Goal: Transaction & Acquisition: Purchase product/service

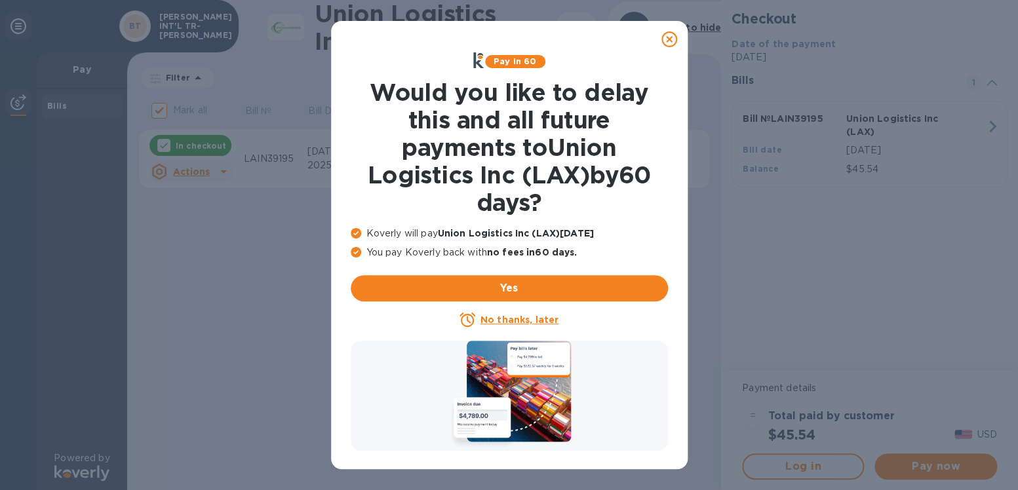
click at [670, 39] on icon at bounding box center [669, 39] width 16 height 16
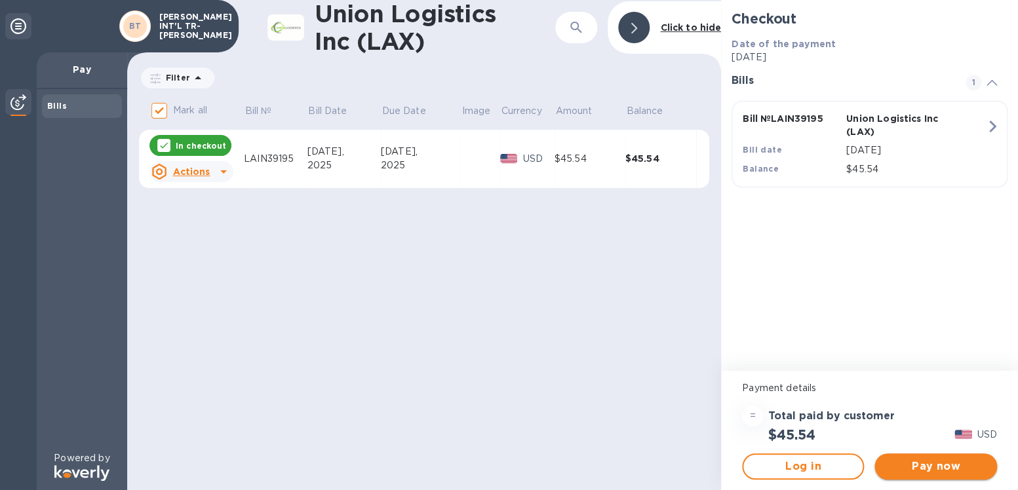
click at [929, 467] on span "Pay now" at bounding box center [935, 467] width 101 height 16
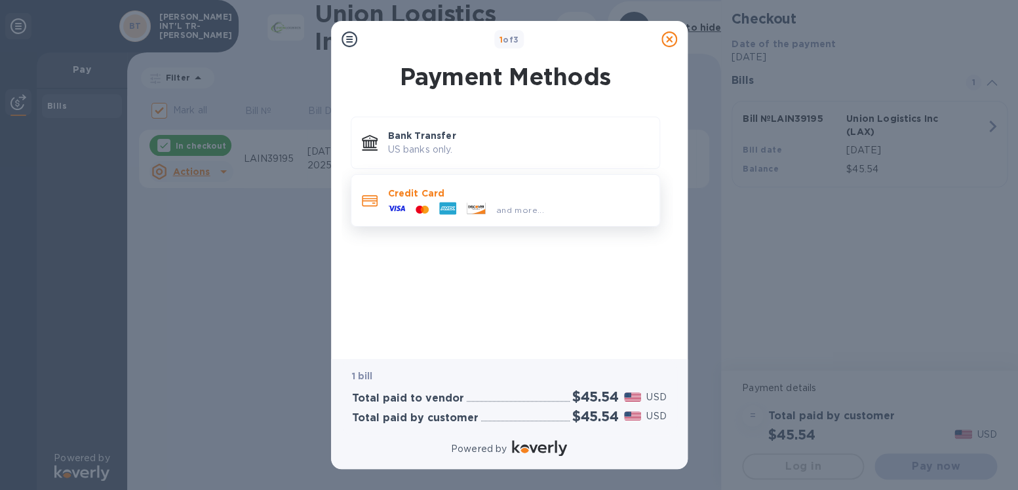
click at [406, 204] on div at bounding box center [397, 210] width 28 height 20
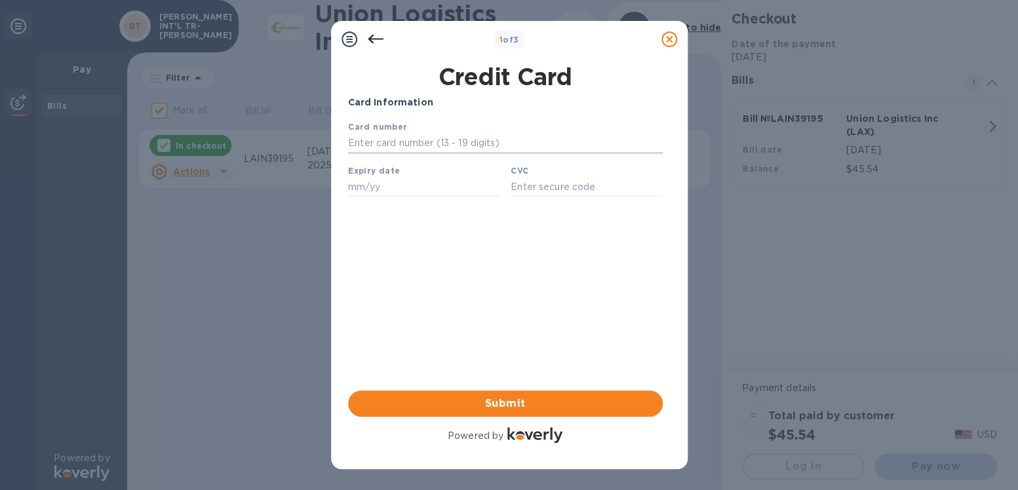
click at [369, 144] on input "text" at bounding box center [504, 144] width 315 height 20
type input "[CREDIT_CARD_NUMBER]"
click at [365, 187] on input "text" at bounding box center [423, 187] width 152 height 20
type input "11/27"
click at [541, 187] on input "text" at bounding box center [586, 187] width 152 height 20
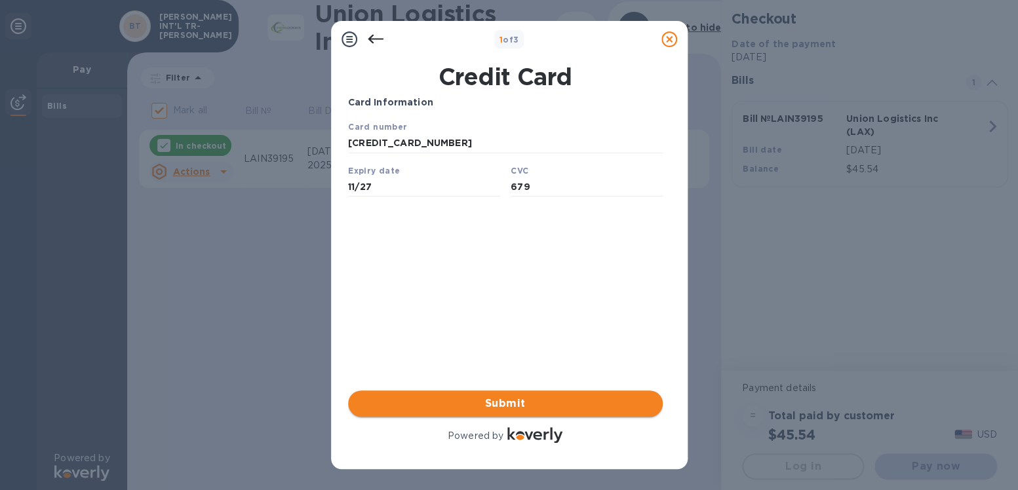
type input "679"
click at [518, 405] on span "Submit" at bounding box center [506, 404] width 294 height 16
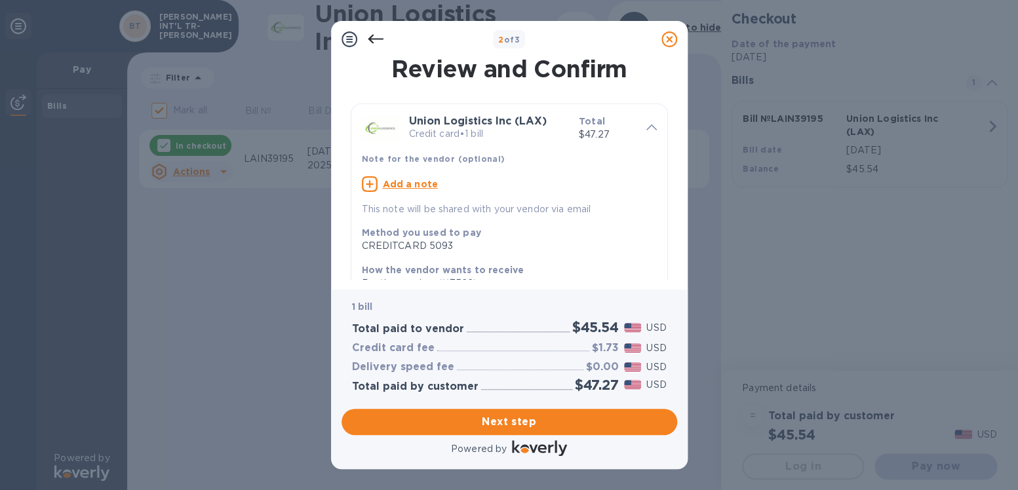
click at [412, 184] on u "Add a note" at bounding box center [411, 184] width 56 height 10
click at [377, 185] on textarea at bounding box center [499, 185] width 274 height 11
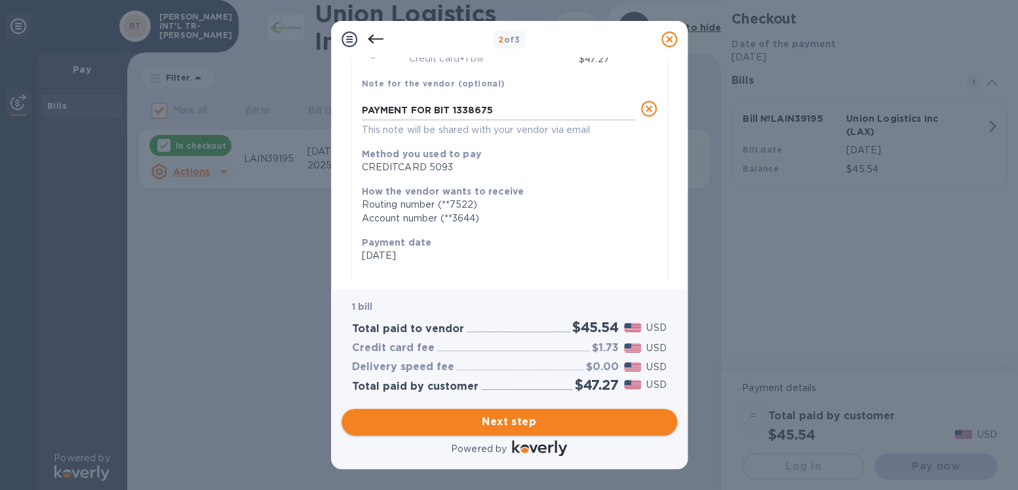
type textarea "PAYMENT FOR BIT 1338675"
click at [501, 414] on span "Next step" at bounding box center [509, 422] width 315 height 16
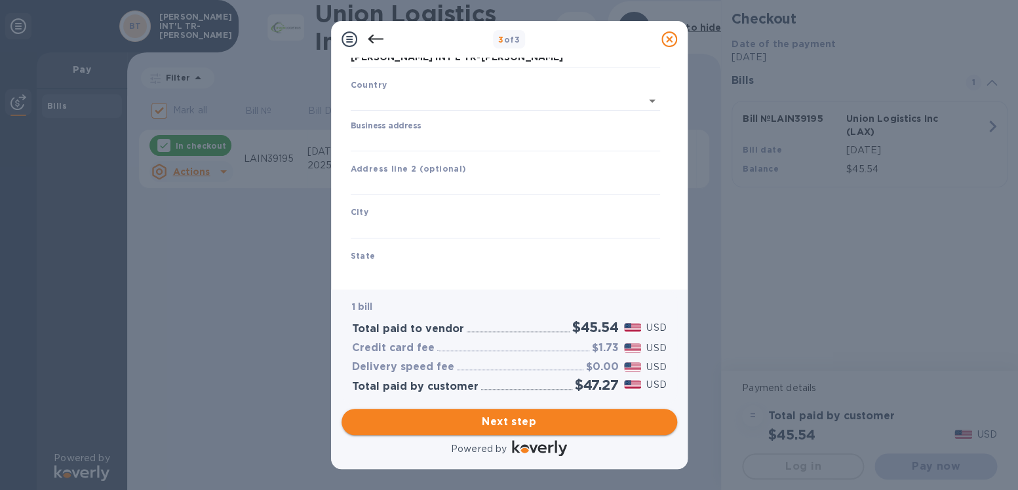
type input "[GEOGRAPHIC_DATA]"
click at [374, 174] on input "text" at bounding box center [505, 183] width 309 height 20
type input "[STREET_ADDRESS]"
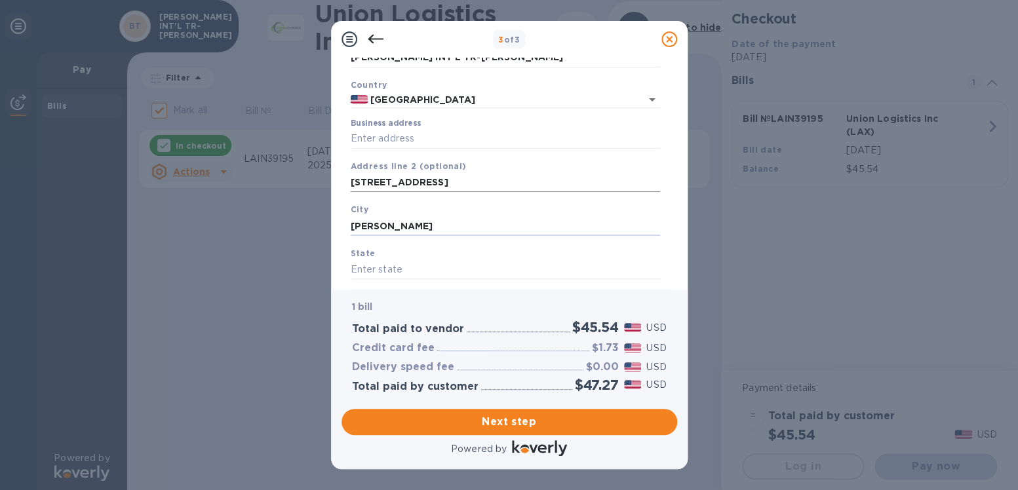
type input "[PERSON_NAME]"
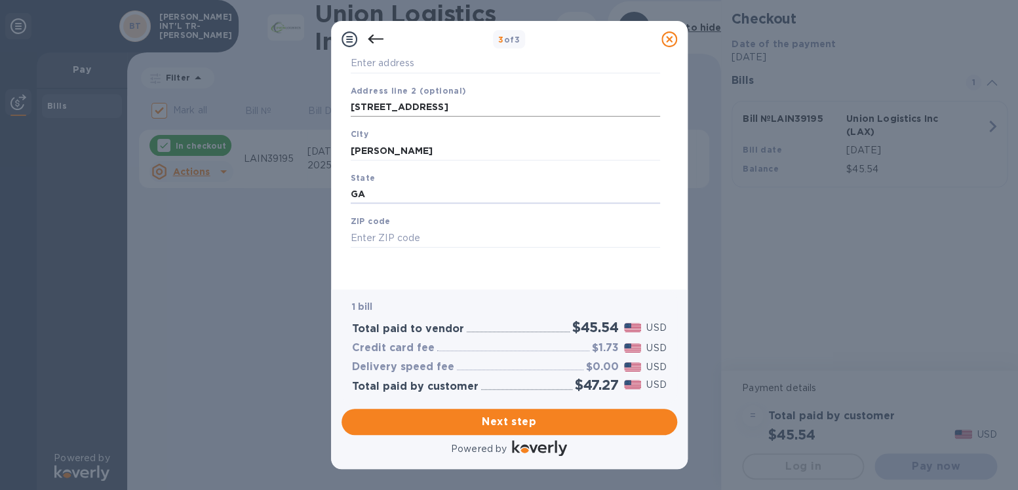
type input "GA"
type input "30253"
click at [501, 414] on span "Next step" at bounding box center [509, 422] width 315 height 16
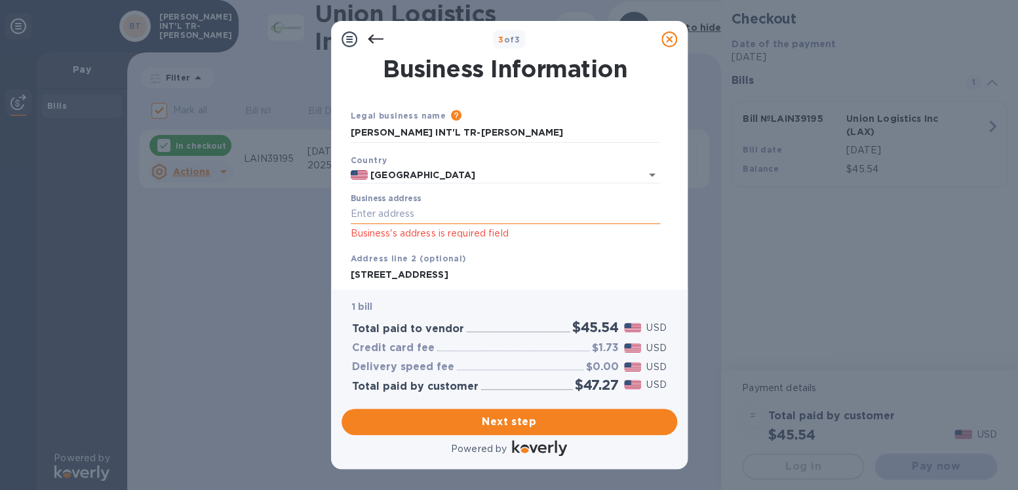
scroll to position [75, 0]
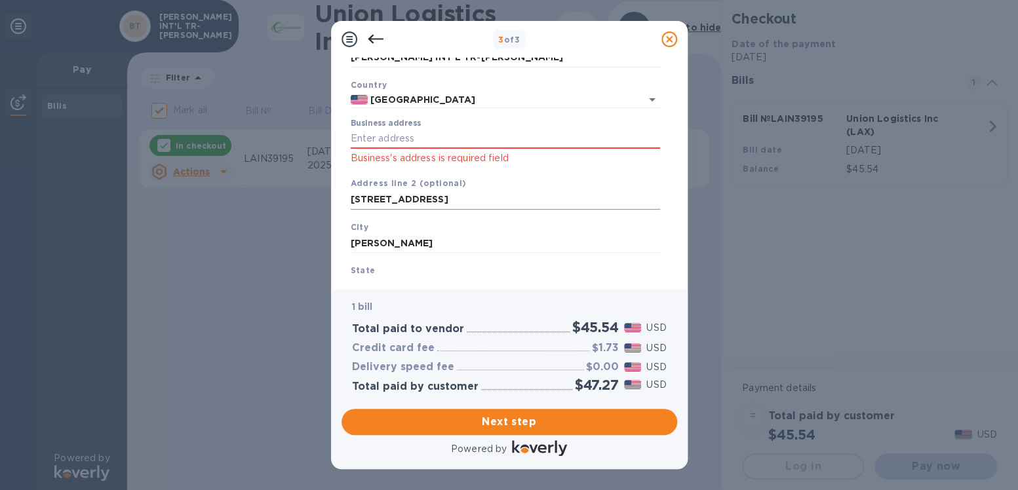
drag, startPoint x: 476, startPoint y: 201, endPoint x: 343, endPoint y: 202, distance: 133.1
click at [351, 202] on input "[STREET_ADDRESS]" at bounding box center [505, 200] width 309 height 20
click at [359, 138] on input "Business address" at bounding box center [505, 139] width 309 height 20
paste input "text"
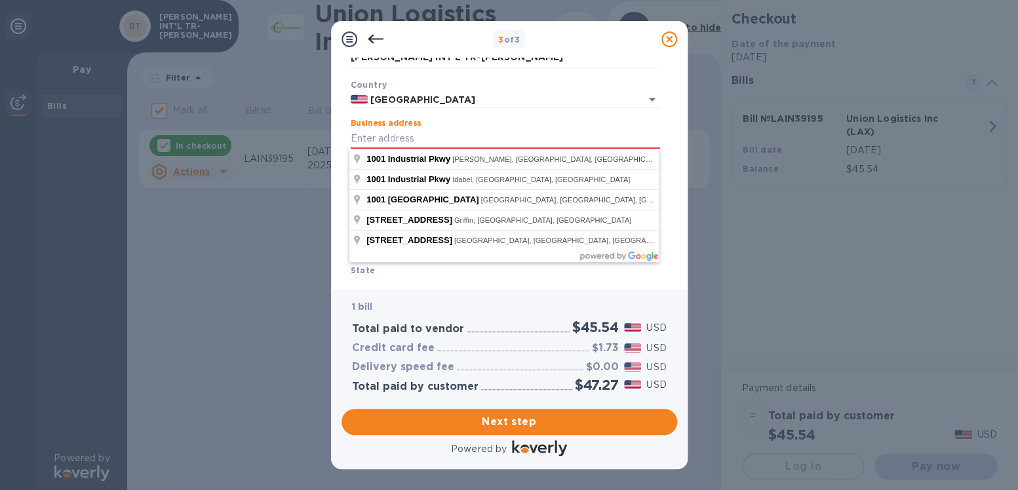
type input "[STREET_ADDRESS]"
type input "[PERSON_NAME]"
type input "US"
type input "[PERSON_NAME]"
type input "[GEOGRAPHIC_DATA]"
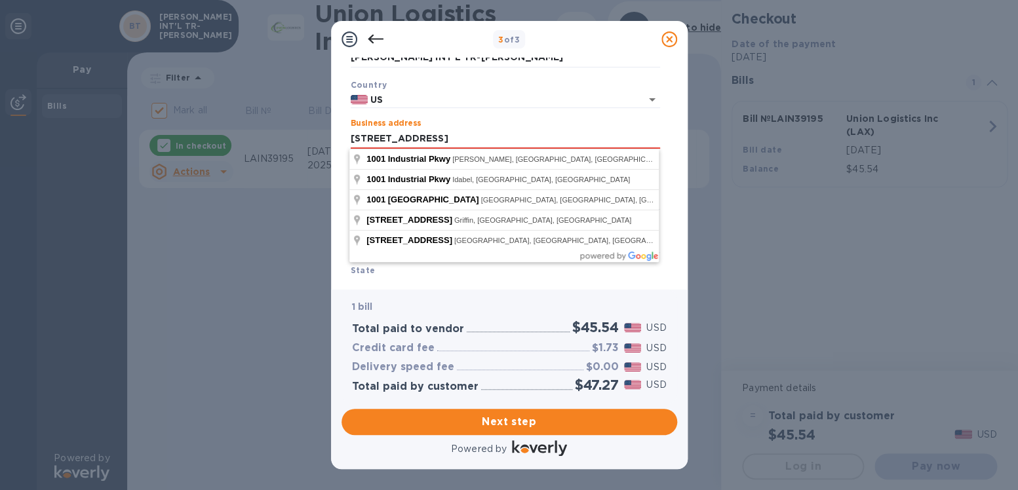
type input "[STREET_ADDRESS]"
type input "US"
type input "[STREET_ADDRESS]"
type input "[PERSON_NAME]"
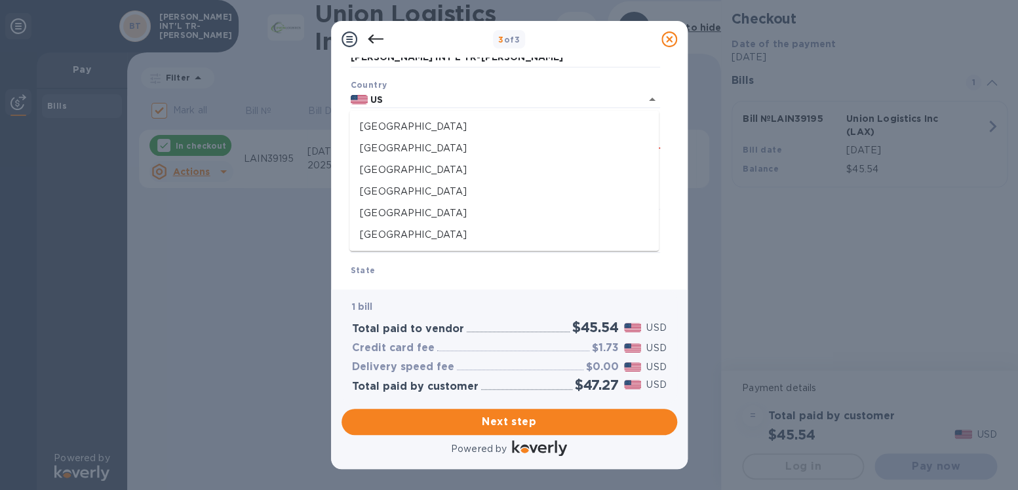
click at [492, 300] on p "1 bill" at bounding box center [509, 307] width 315 height 14
click at [394, 104] on input "US" at bounding box center [495, 100] width 255 height 16
click at [406, 97] on input "US" at bounding box center [495, 100] width 255 height 16
type input "[GEOGRAPHIC_DATA]"
click at [550, 74] on div "Country [GEOGRAPHIC_DATA]" at bounding box center [505, 93] width 320 height 41
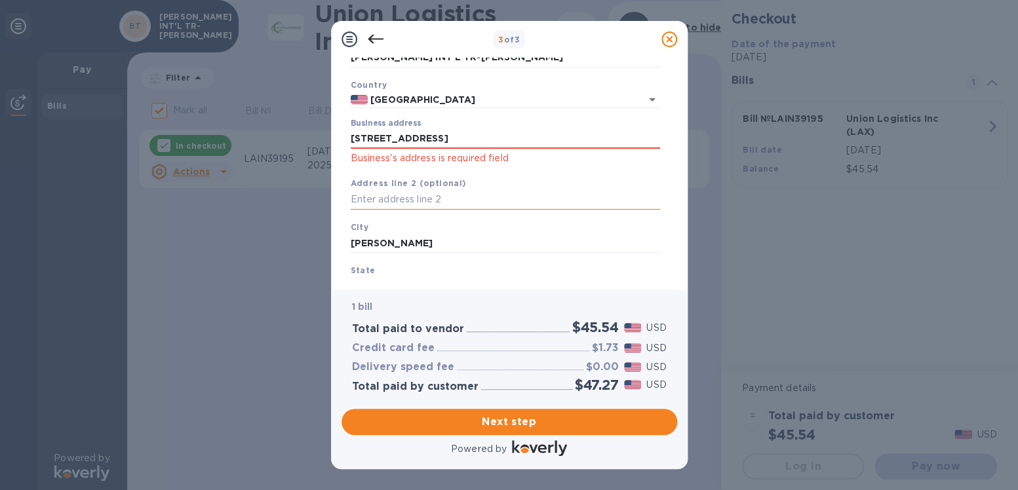
click at [477, 193] on input "text" at bounding box center [505, 200] width 309 height 20
click at [464, 138] on input "[STREET_ADDRESS]" at bounding box center [505, 139] width 309 height 20
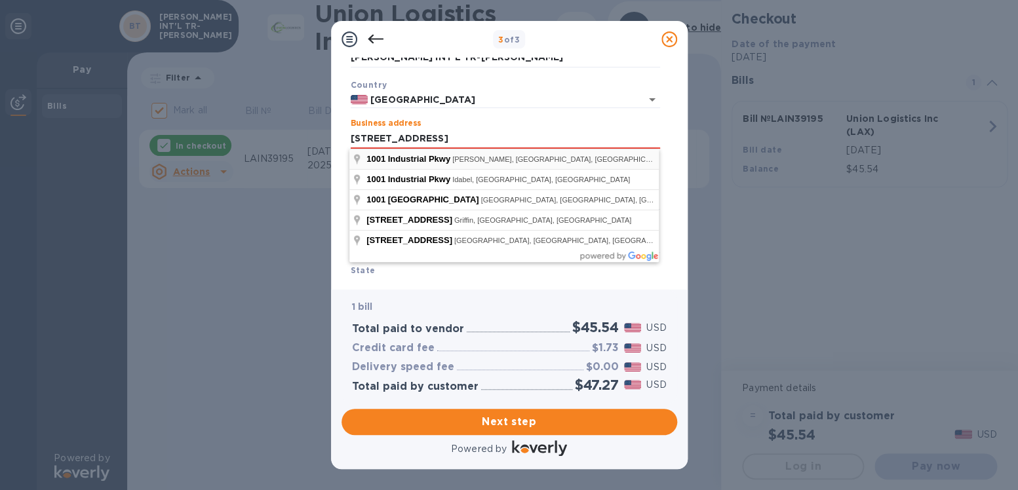
type input "[STREET_ADDRESS]"
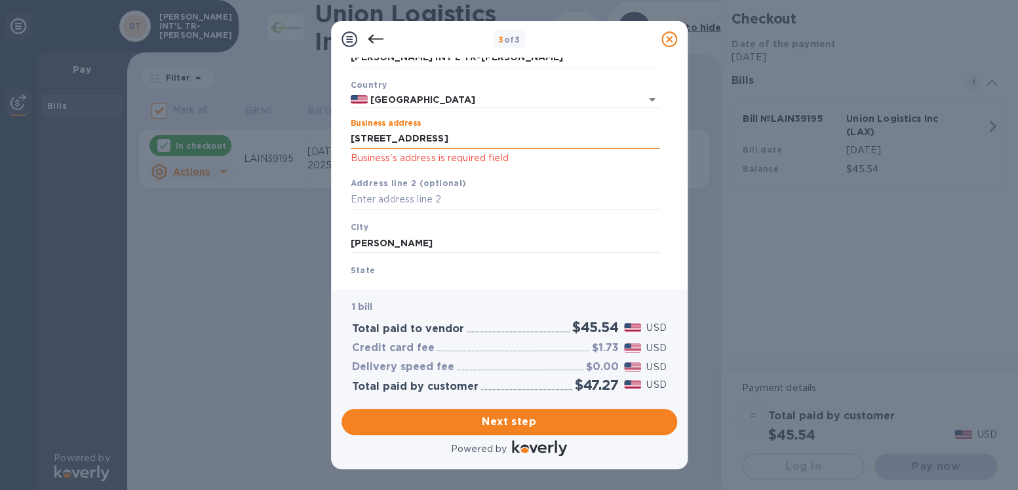
click at [469, 142] on input "[STREET_ADDRESS]" at bounding box center [505, 139] width 309 height 20
click at [448, 290] on div "1 bill Total paid to vendor $45.54 USD Credit card fee $1.73 USD Delivery speed…" at bounding box center [509, 346] width 336 height 113
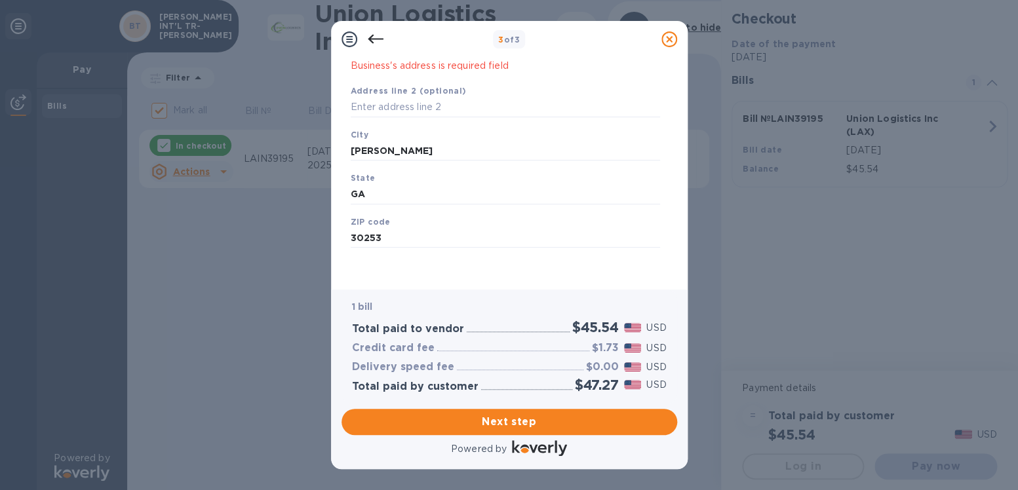
scroll to position [182, 0]
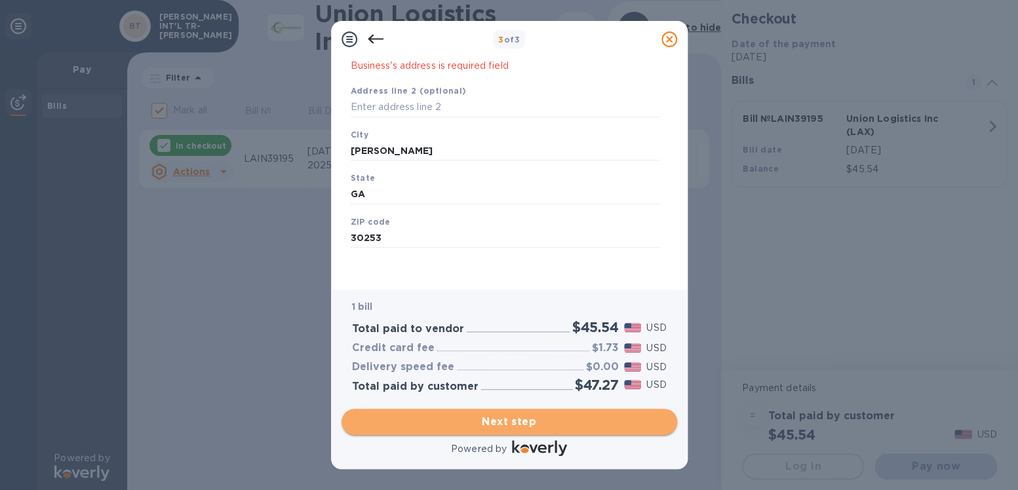
click at [493, 414] on span "Next step" at bounding box center [509, 422] width 315 height 16
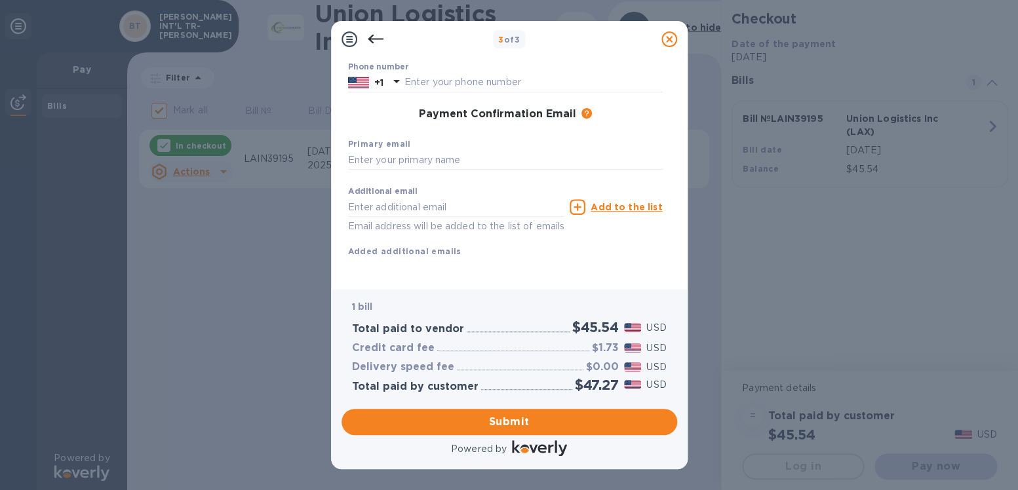
scroll to position [165, 0]
click at [373, 160] on input "text" at bounding box center [505, 162] width 315 height 20
type input "[PERSON_NAME][EMAIL_ADDRESS][DOMAIN_NAME]"
click at [499, 421] on span "Submit" at bounding box center [509, 422] width 315 height 16
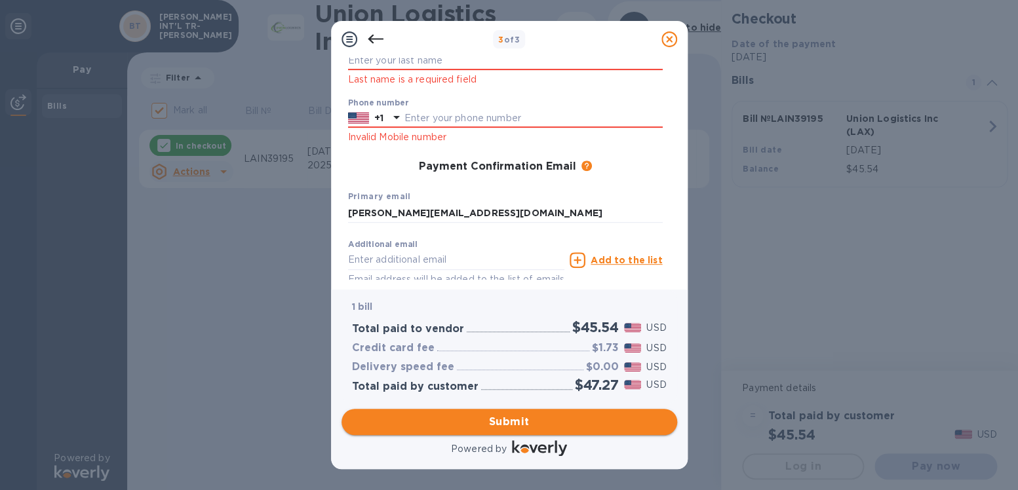
scroll to position [199, 0]
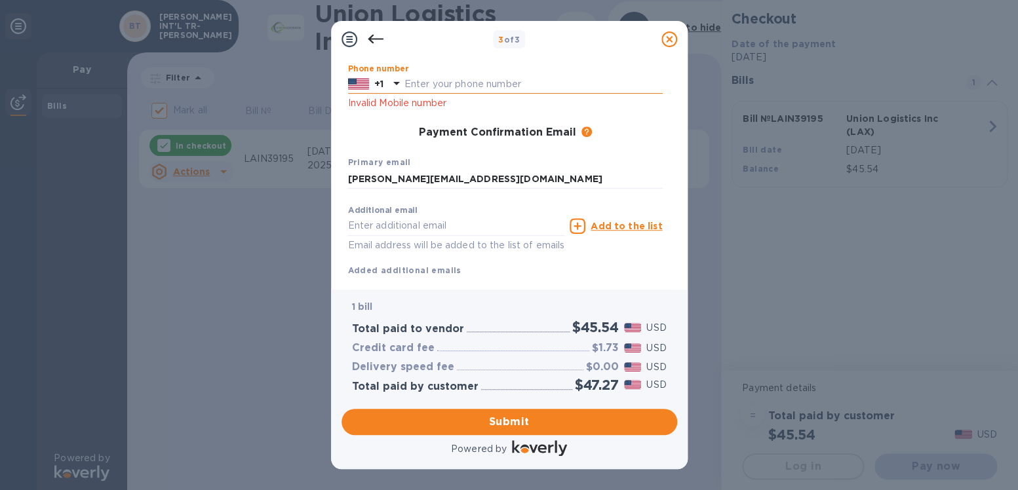
click at [423, 81] on input "text" at bounding box center [533, 85] width 258 height 20
type input "4704403627"
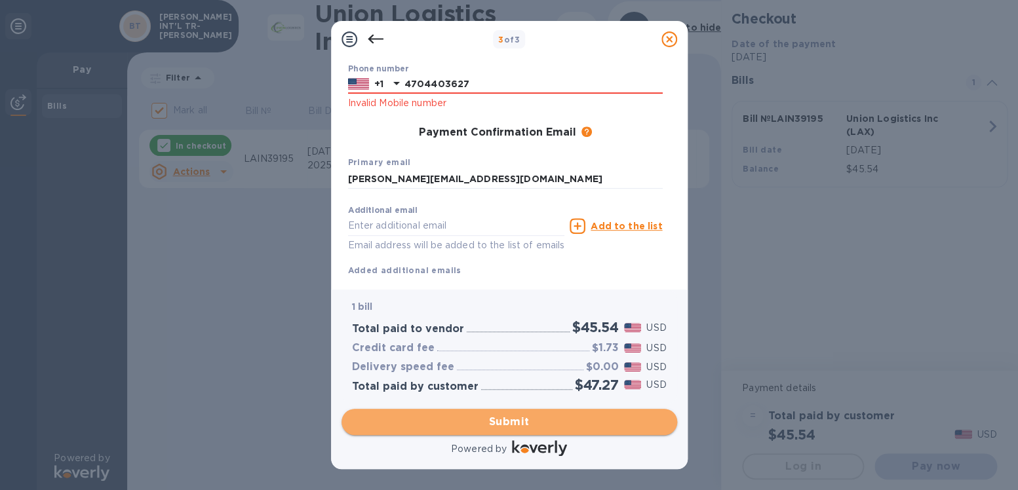
click at [498, 424] on span "Submit" at bounding box center [509, 422] width 315 height 16
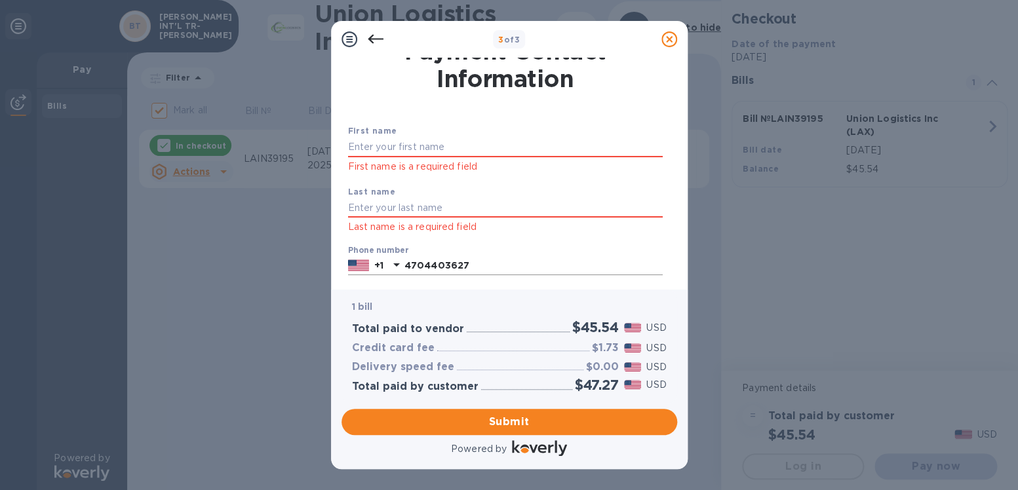
scroll to position [0, 0]
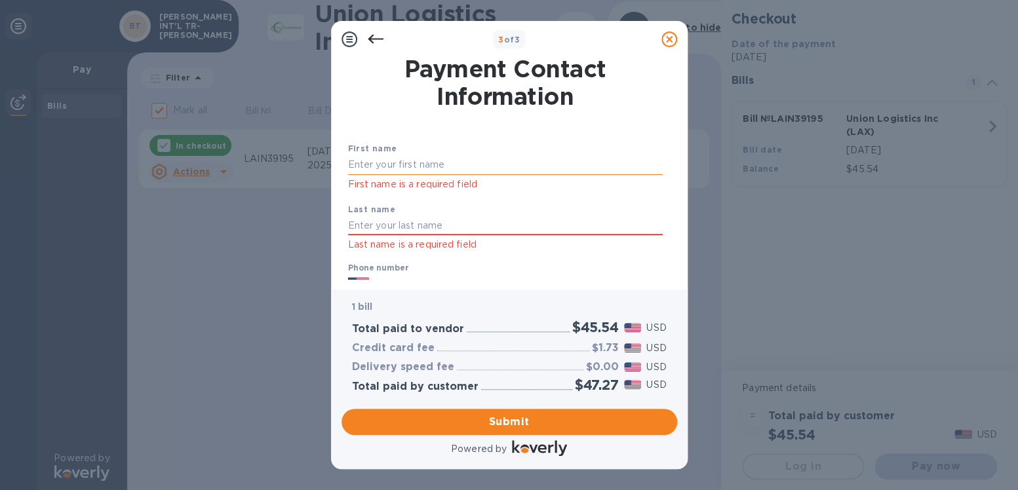
click at [362, 160] on input "text" at bounding box center [505, 165] width 315 height 20
type input "[PERSON_NAME]"
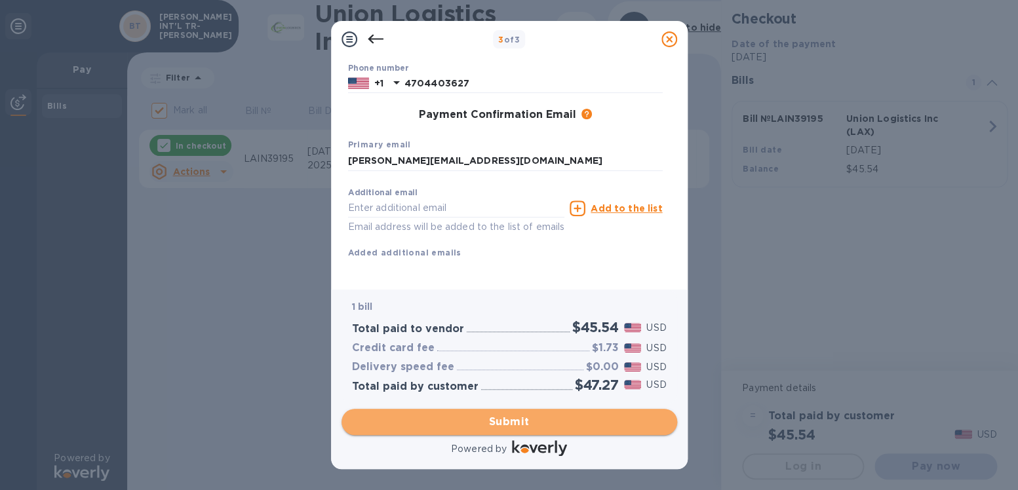
click at [502, 422] on span "Submit" at bounding box center [509, 422] width 315 height 16
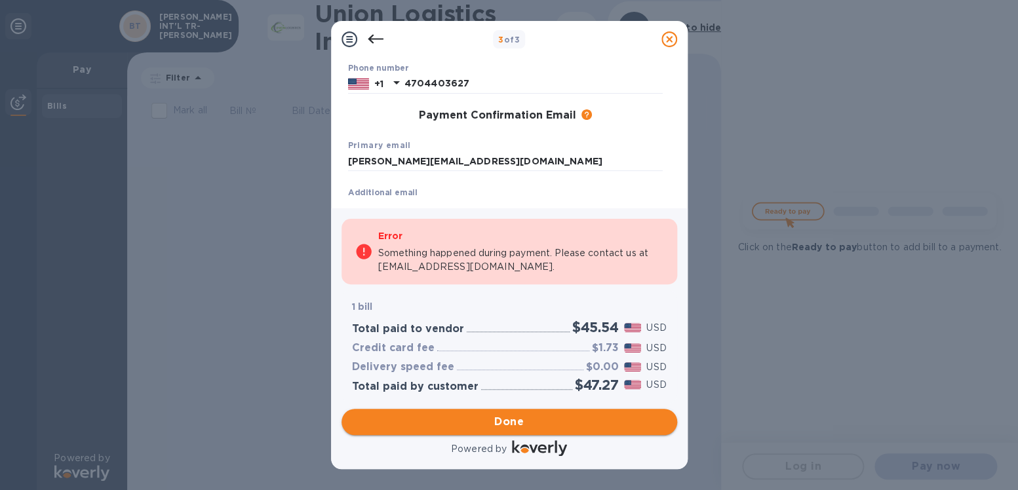
checkbox input "false"
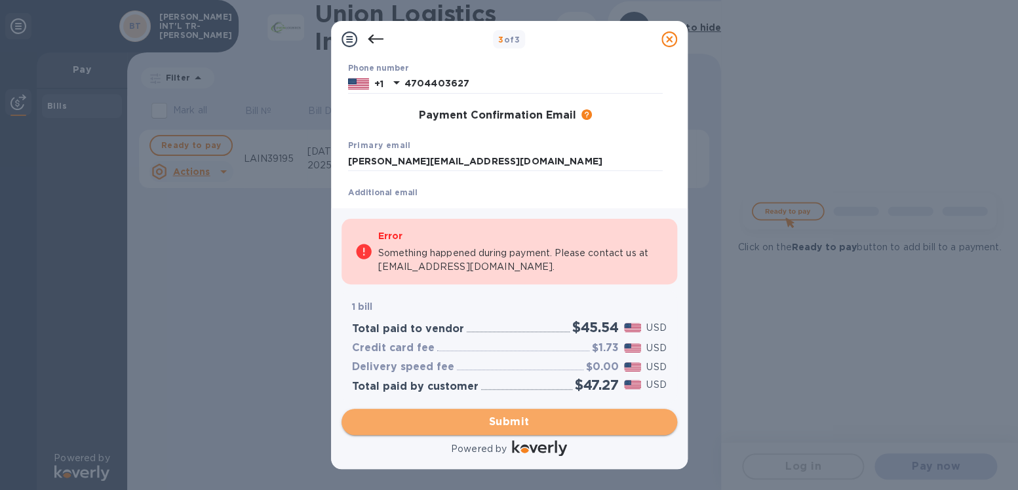
click at [494, 421] on span "Submit" at bounding box center [509, 422] width 315 height 16
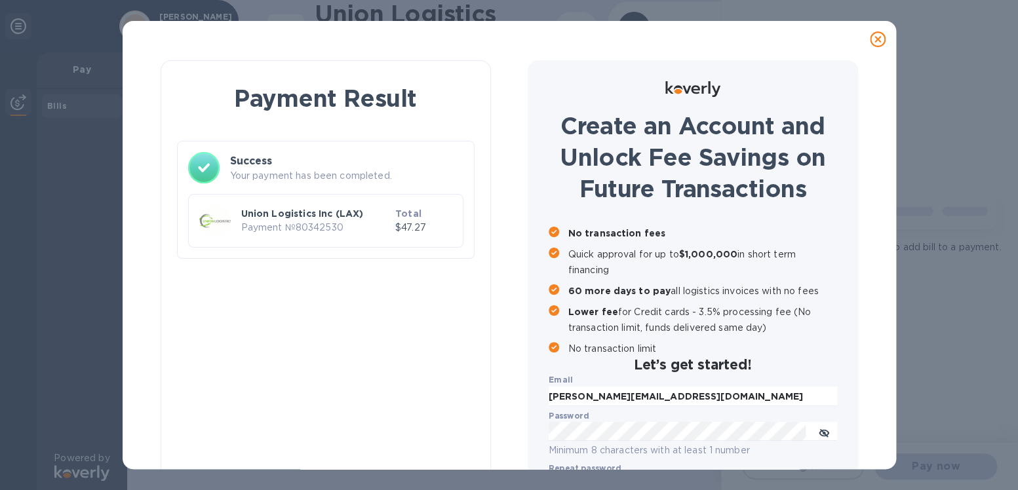
click at [444, 80] on div "Payment Result" at bounding box center [326, 98] width 298 height 43
click at [440, 303] on div "Payment Result Success Your payment has been completed. Union Logistics Inc (LA…" at bounding box center [326, 319] width 330 height 519
